Goal: Check status: Check status

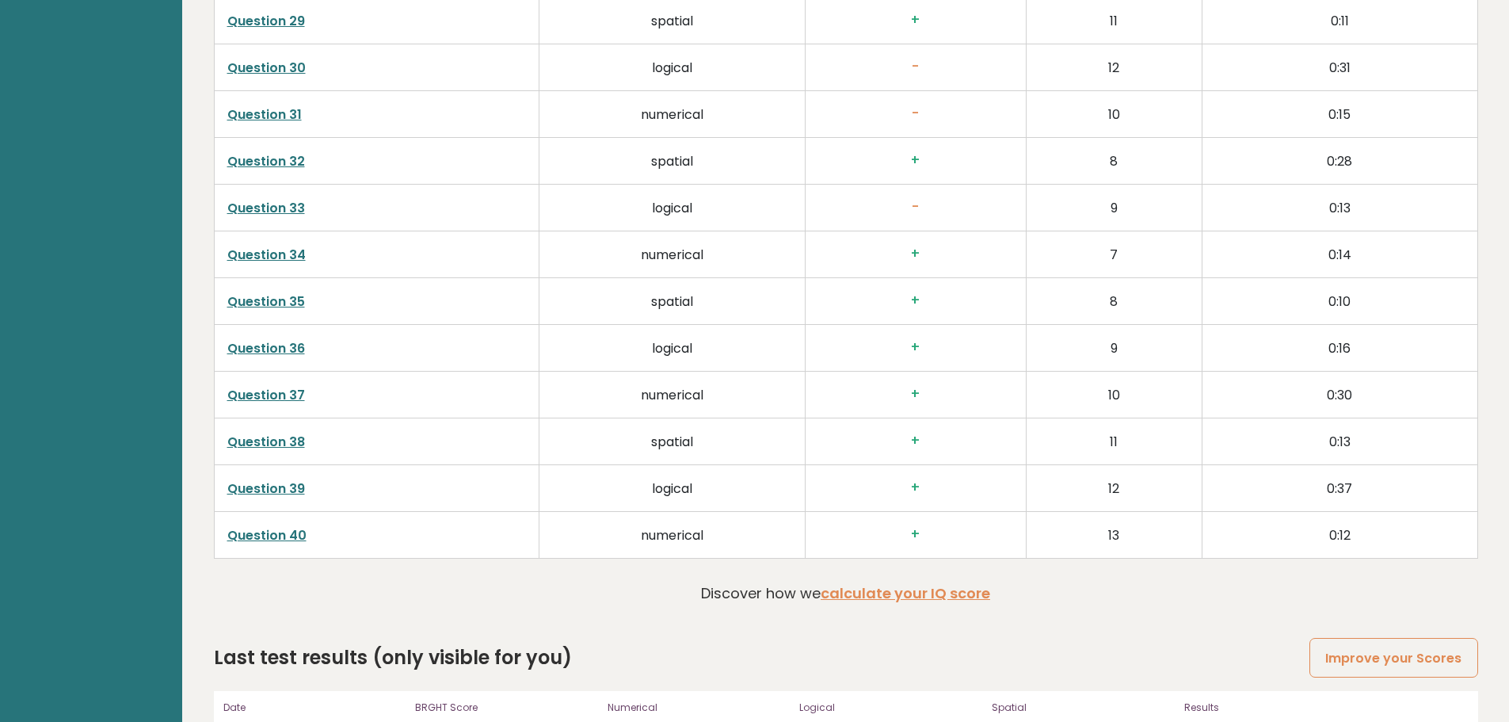
scroll to position [4077, 0]
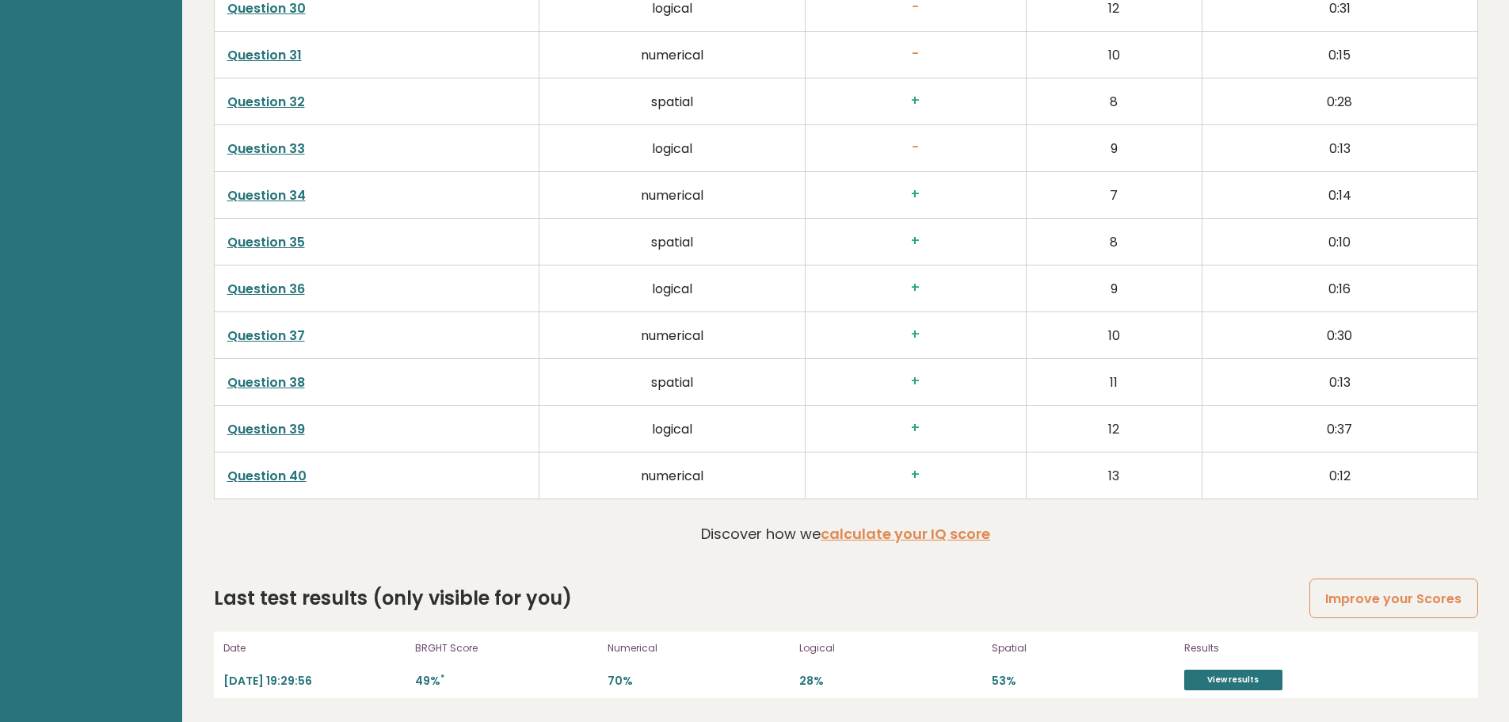
click at [1112, 677] on p "53%" at bounding box center [1083, 680] width 183 height 15
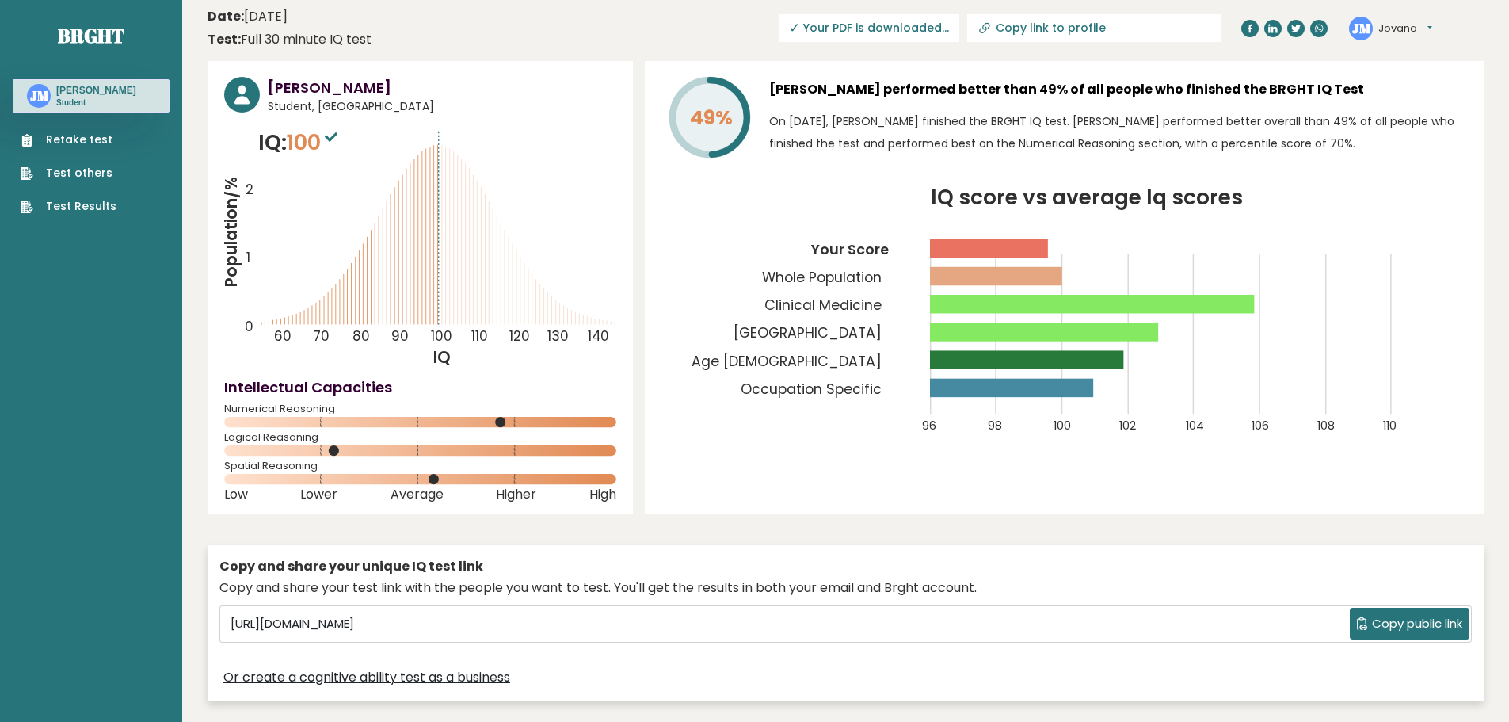
scroll to position [0, 0]
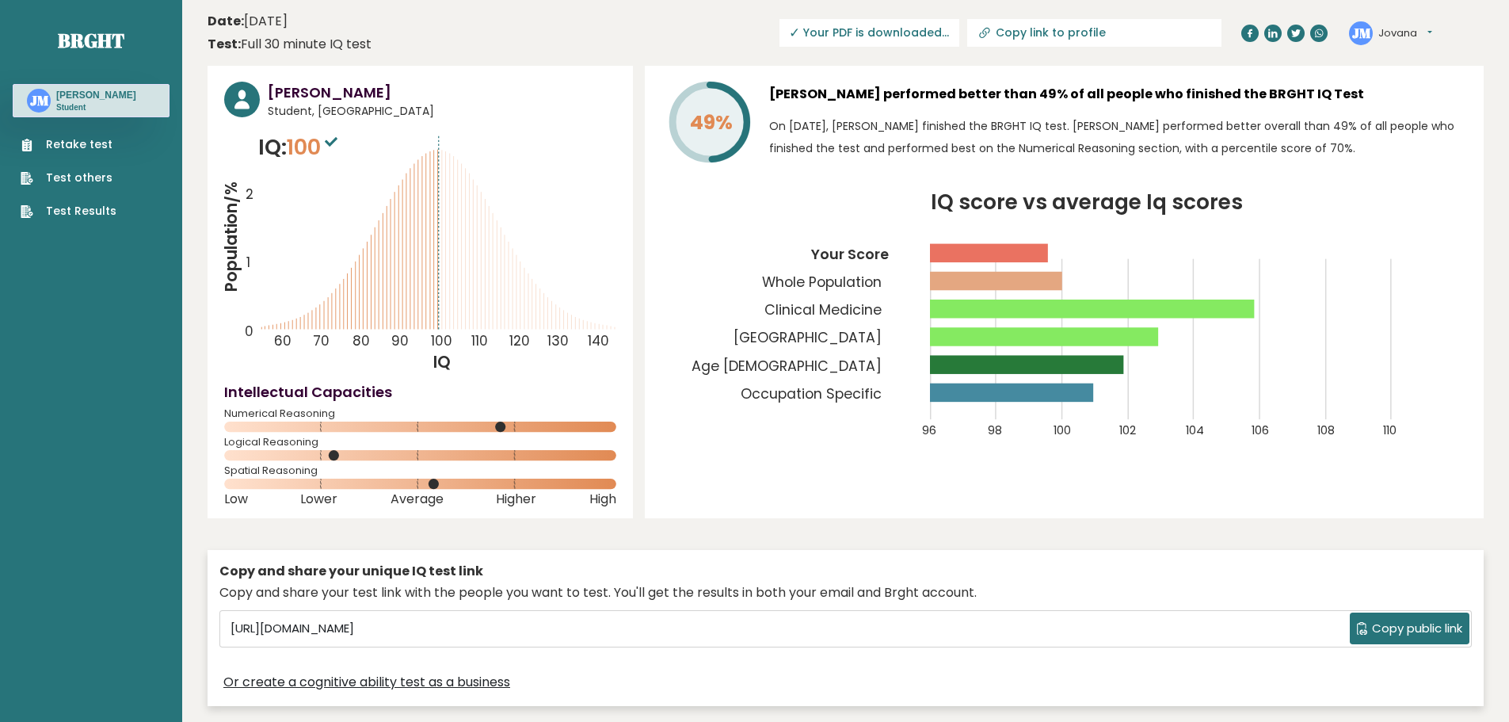
click at [1416, 28] on button "Jovana" at bounding box center [1405, 33] width 54 height 16
click at [1415, 28] on button "Jovana" at bounding box center [1405, 33] width 54 height 16
click at [110, 105] on p "Student" at bounding box center [96, 107] width 80 height 11
click at [30, 95] on text "JM" at bounding box center [39, 100] width 19 height 18
click at [90, 205] on link "Test Results" at bounding box center [69, 211] width 96 height 17
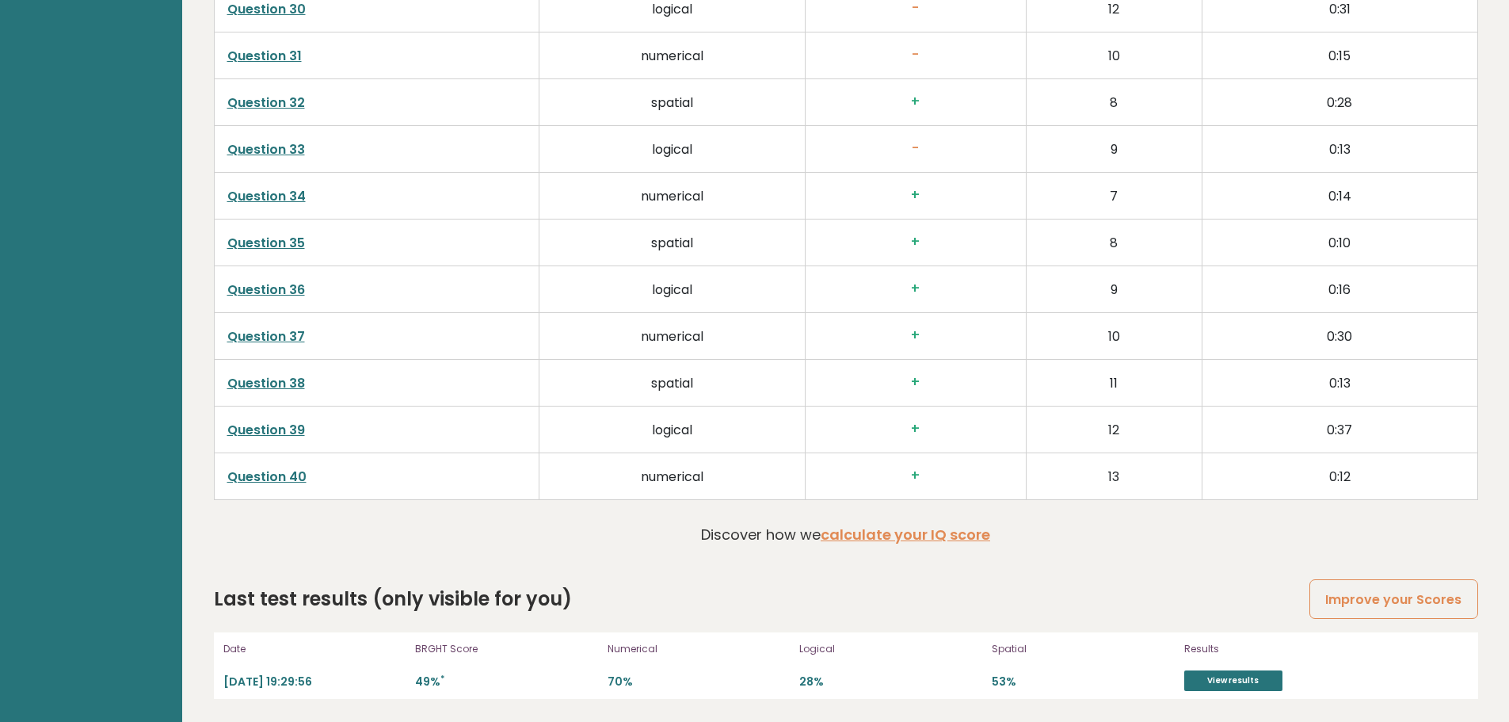
scroll to position [4077, 0]
click at [1238, 681] on link "View results" at bounding box center [1233, 679] width 98 height 21
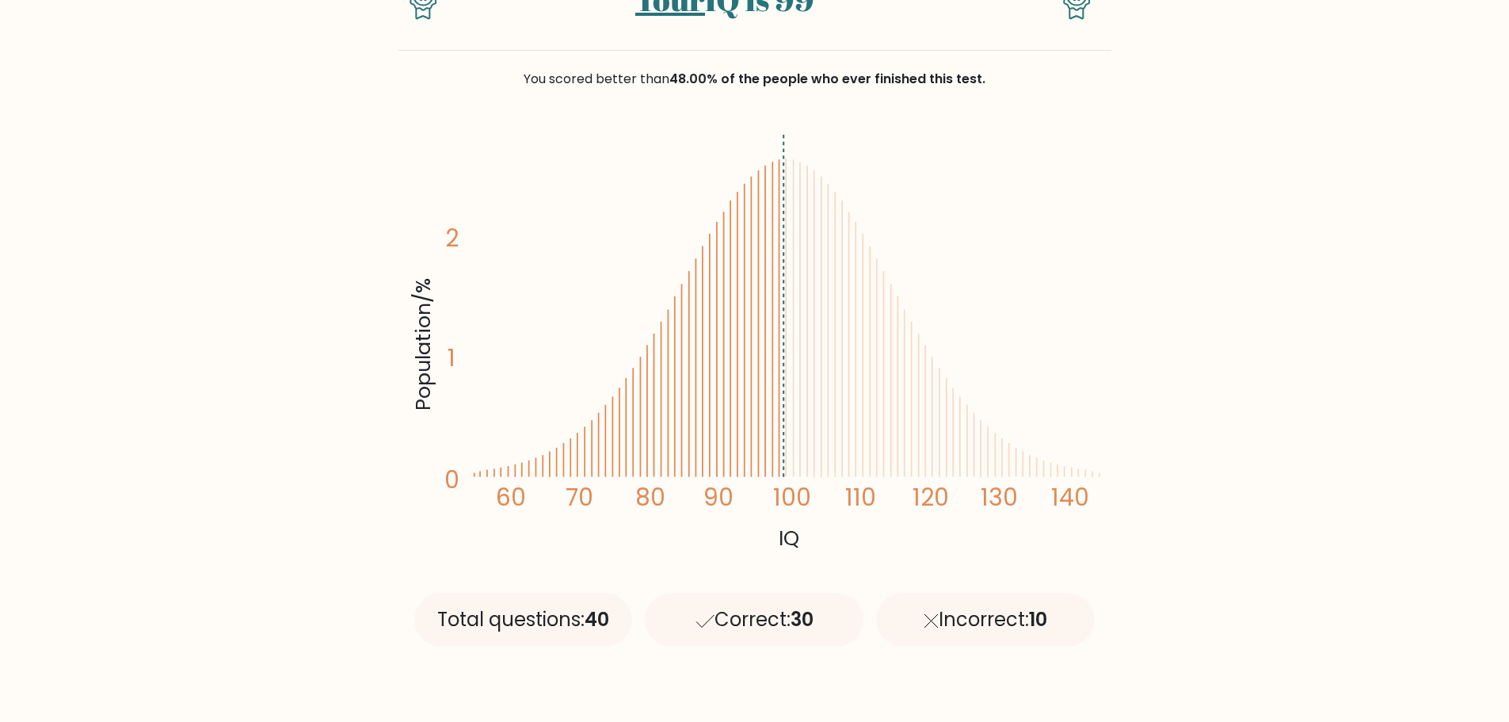
scroll to position [158, 0]
